Goal: Task Accomplishment & Management: Use online tool/utility

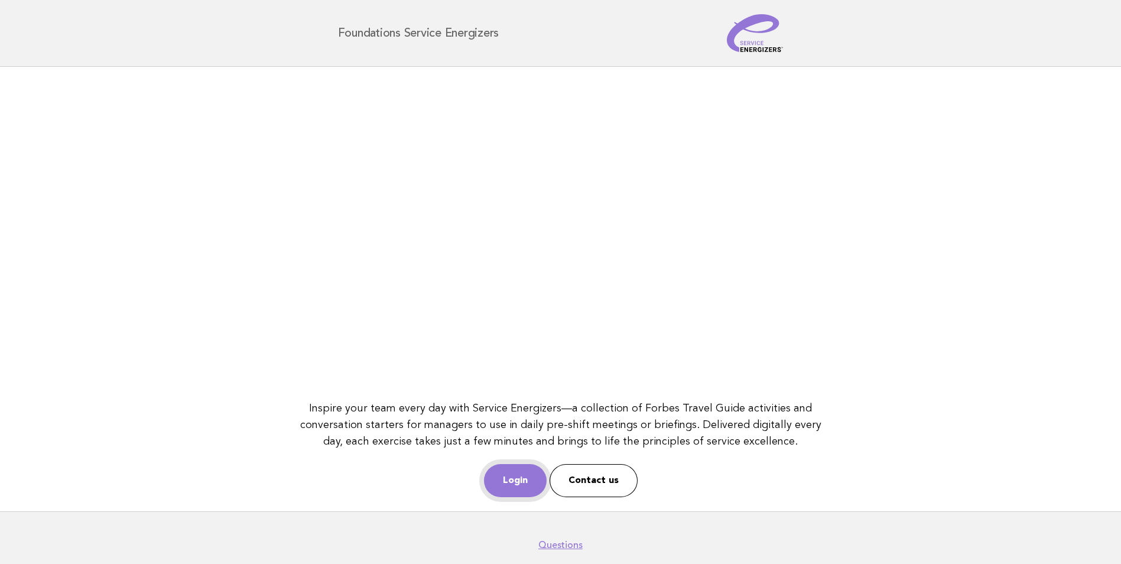
click at [497, 488] on link "Login" at bounding box center [515, 480] width 63 height 33
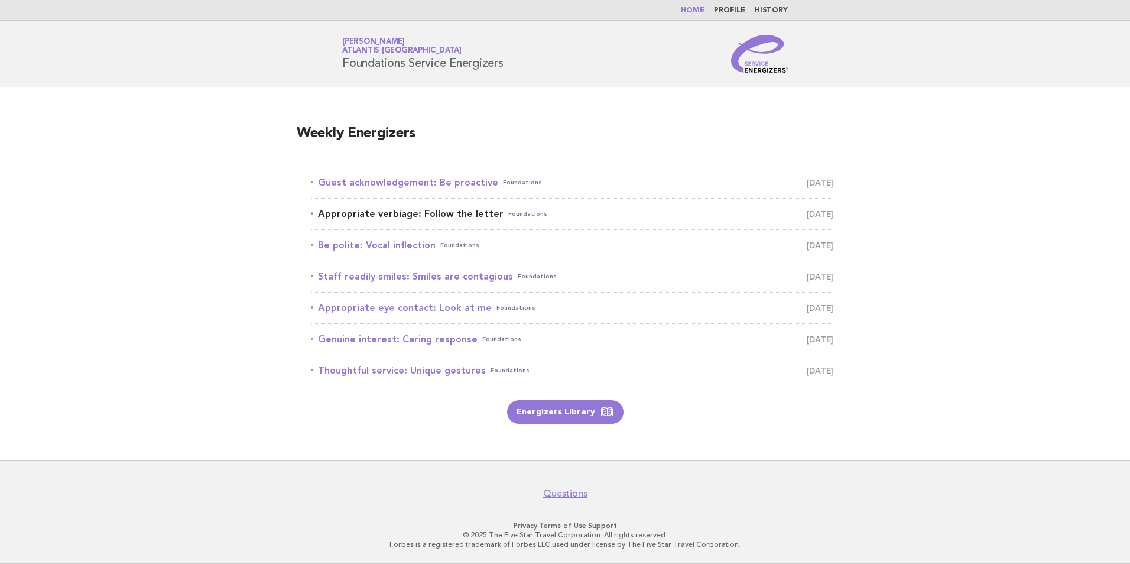
click at [824, 216] on span "[DATE]" at bounding box center [820, 214] width 27 height 17
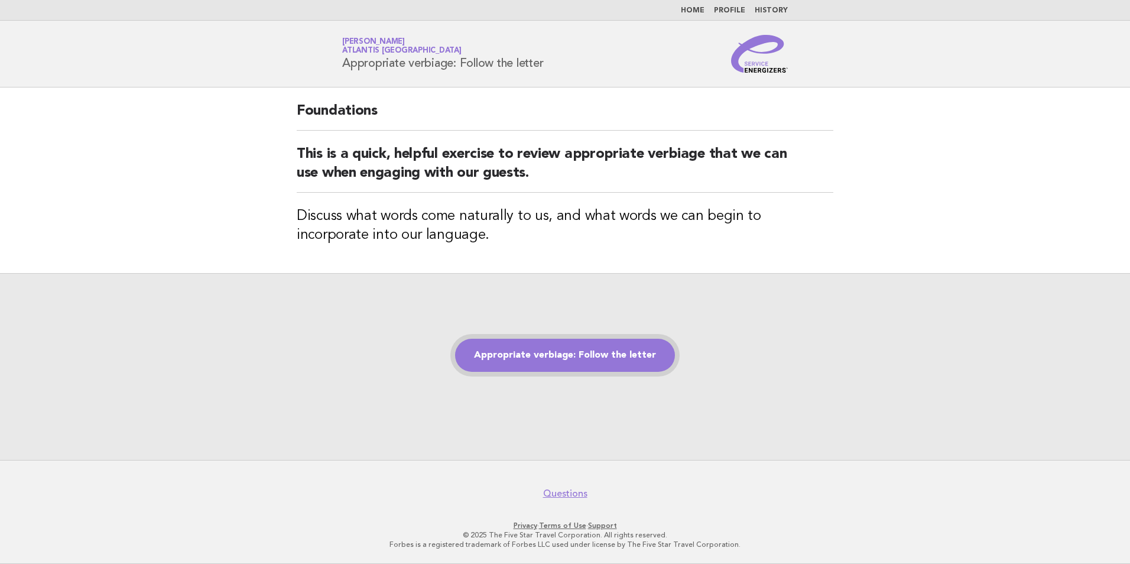
click at [584, 353] on link "Appropriate verbiage: Follow the letter" at bounding box center [565, 355] width 220 height 33
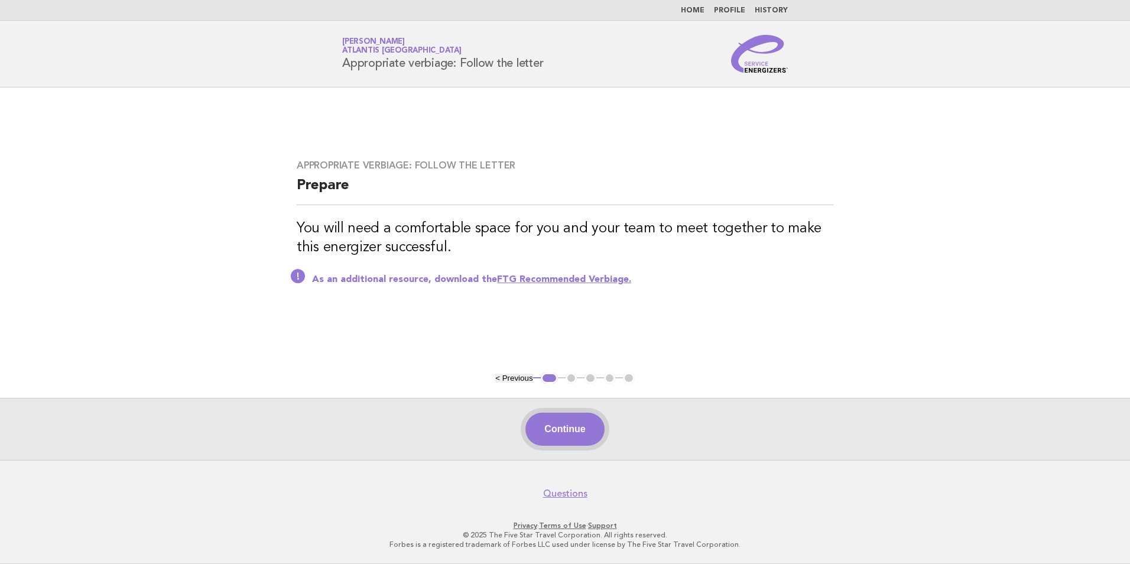
click at [580, 430] on button "Continue" at bounding box center [565, 429] width 79 height 33
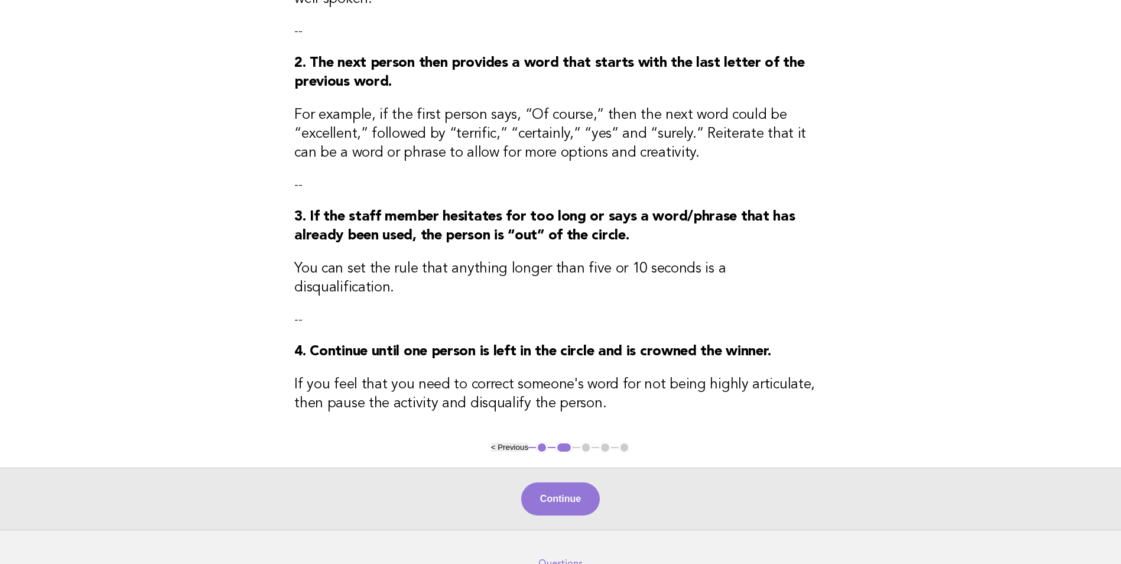
scroll to position [277, 0]
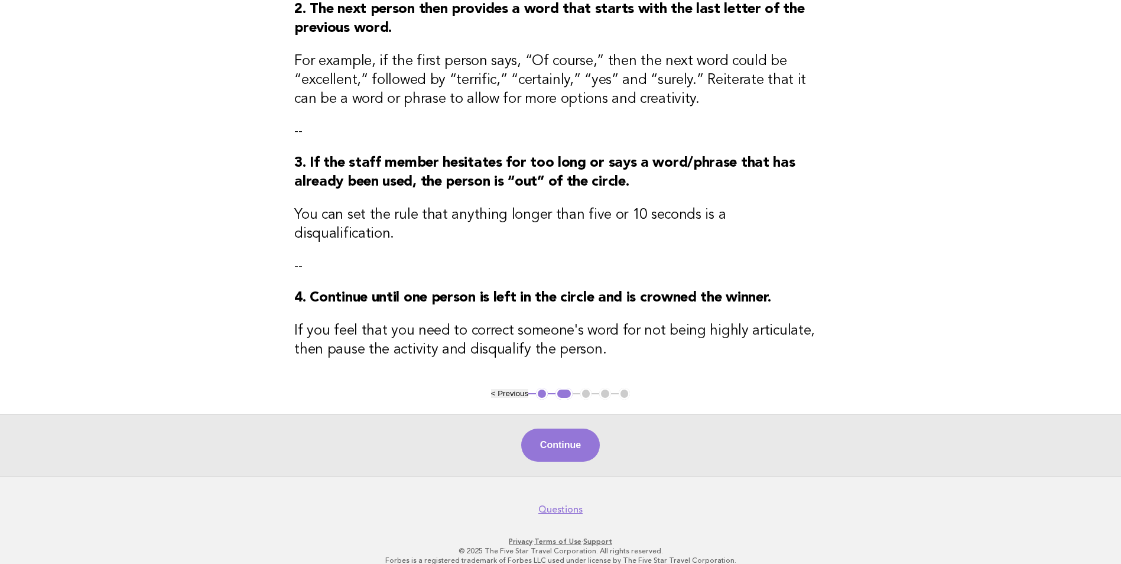
click at [551, 429] on button "Continue" at bounding box center [560, 445] width 79 height 33
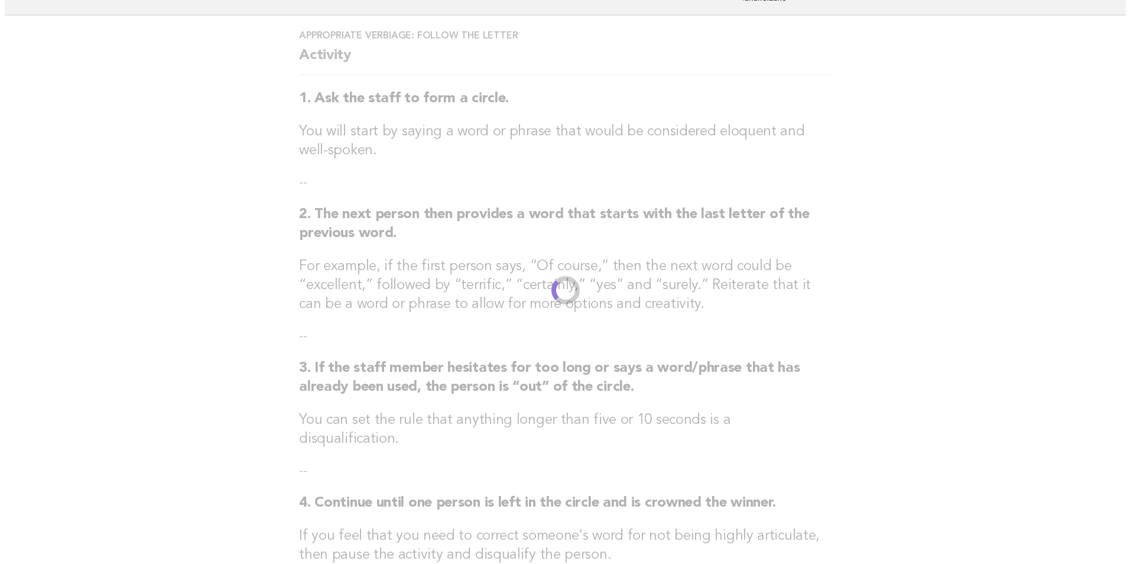
scroll to position [0, 0]
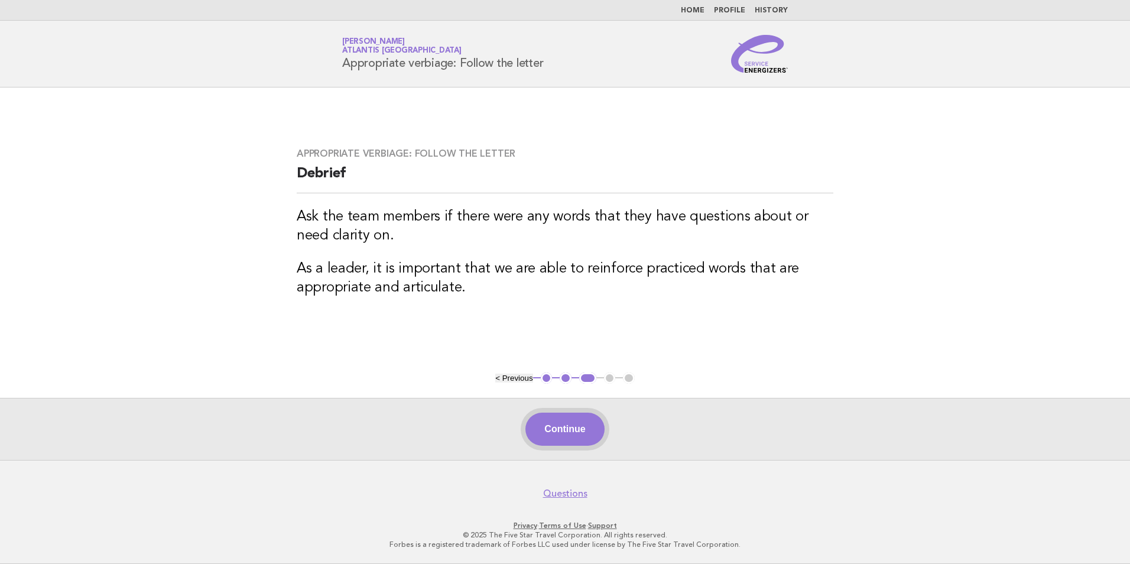
click at [548, 420] on button "Continue" at bounding box center [565, 429] width 79 height 33
